Goal: Transaction & Acquisition: Purchase product/service

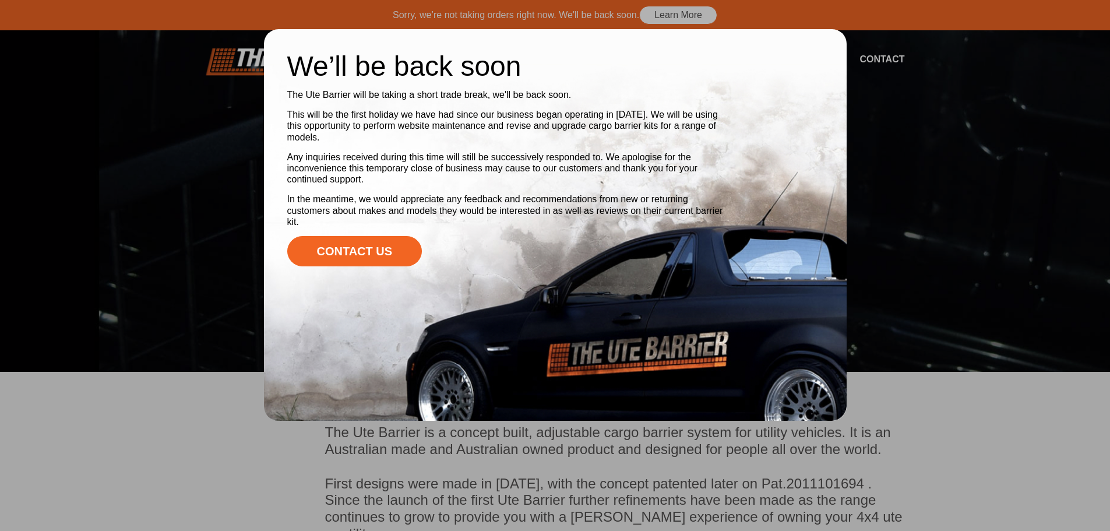
click at [179, 139] on div at bounding box center [555, 265] width 1110 height 531
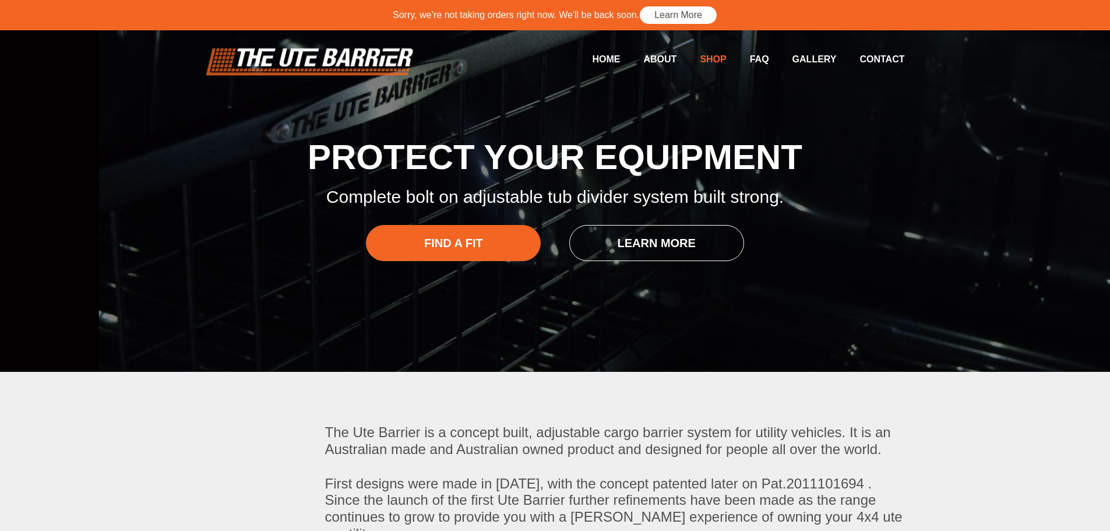
click at [712, 57] on link "Shop" at bounding box center [701, 59] width 50 height 23
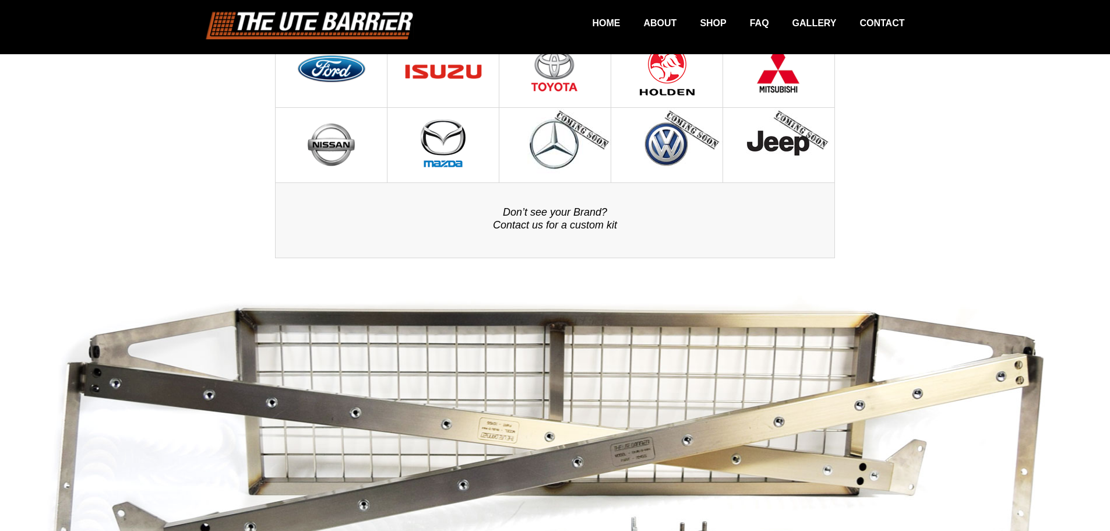
scroll to position [97, 0]
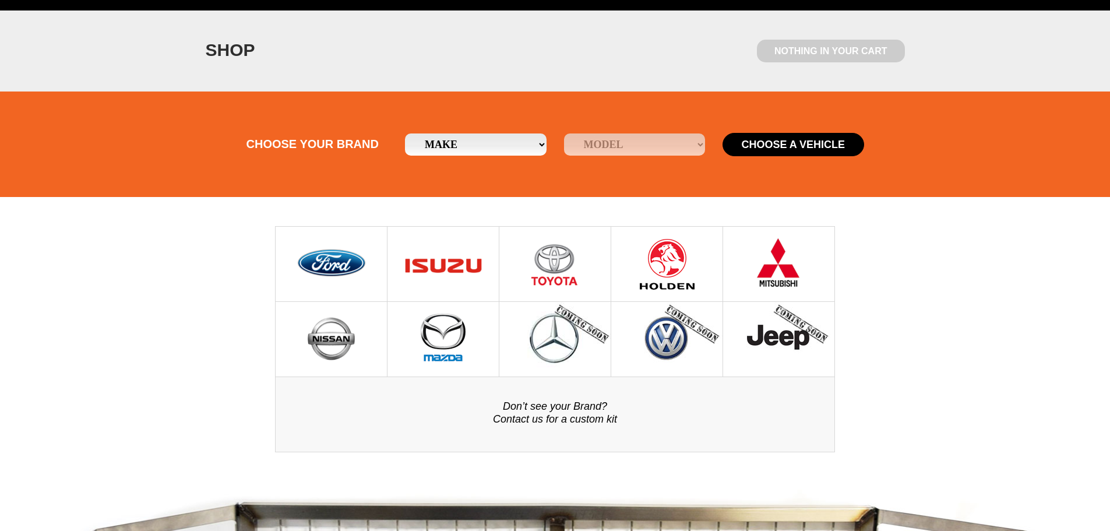
click at [327, 273] on img at bounding box center [331, 264] width 72 height 75
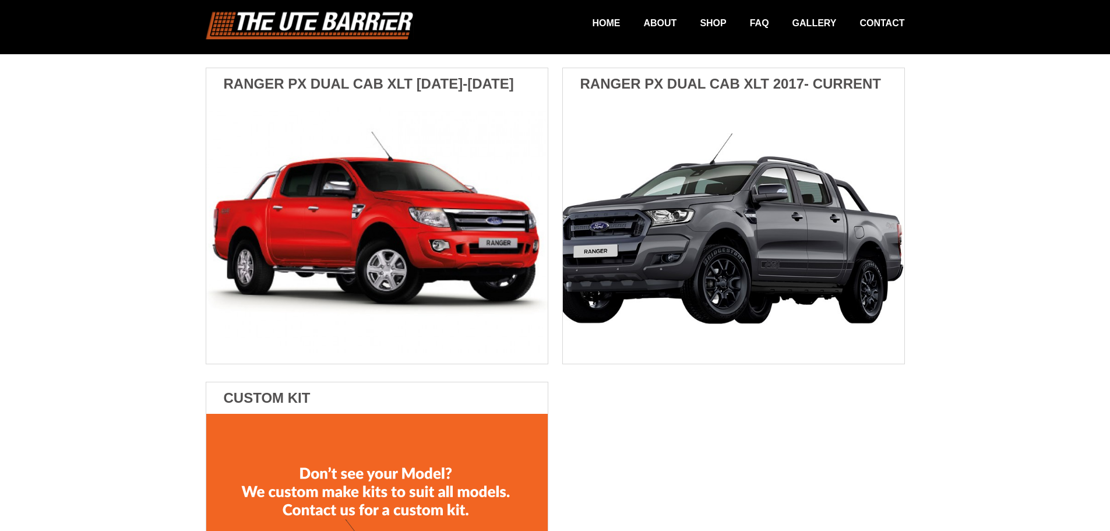
scroll to position [874, 0]
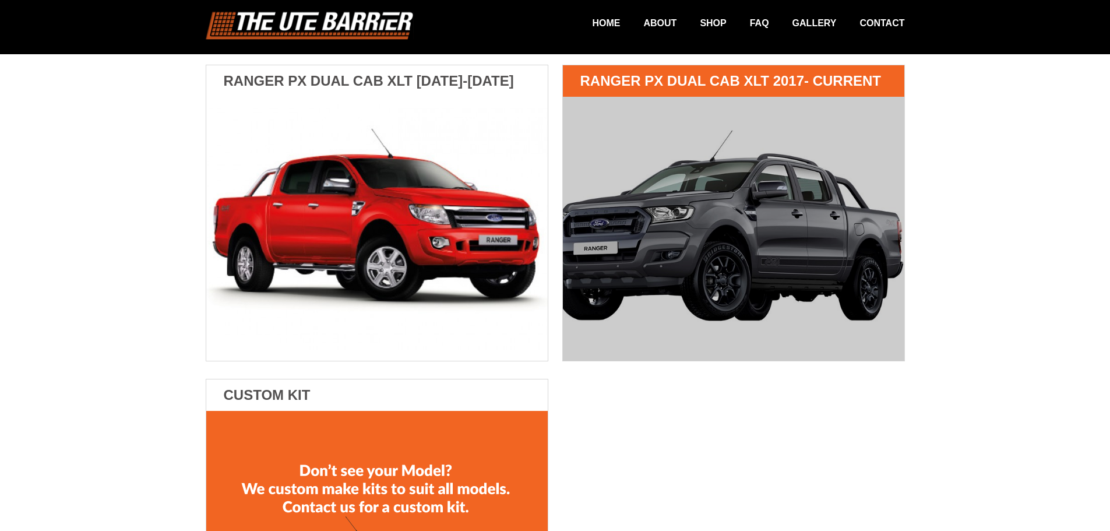
click at [652, 245] on img at bounding box center [733, 229] width 341 height 264
